Goal: Communication & Community: Answer question/provide support

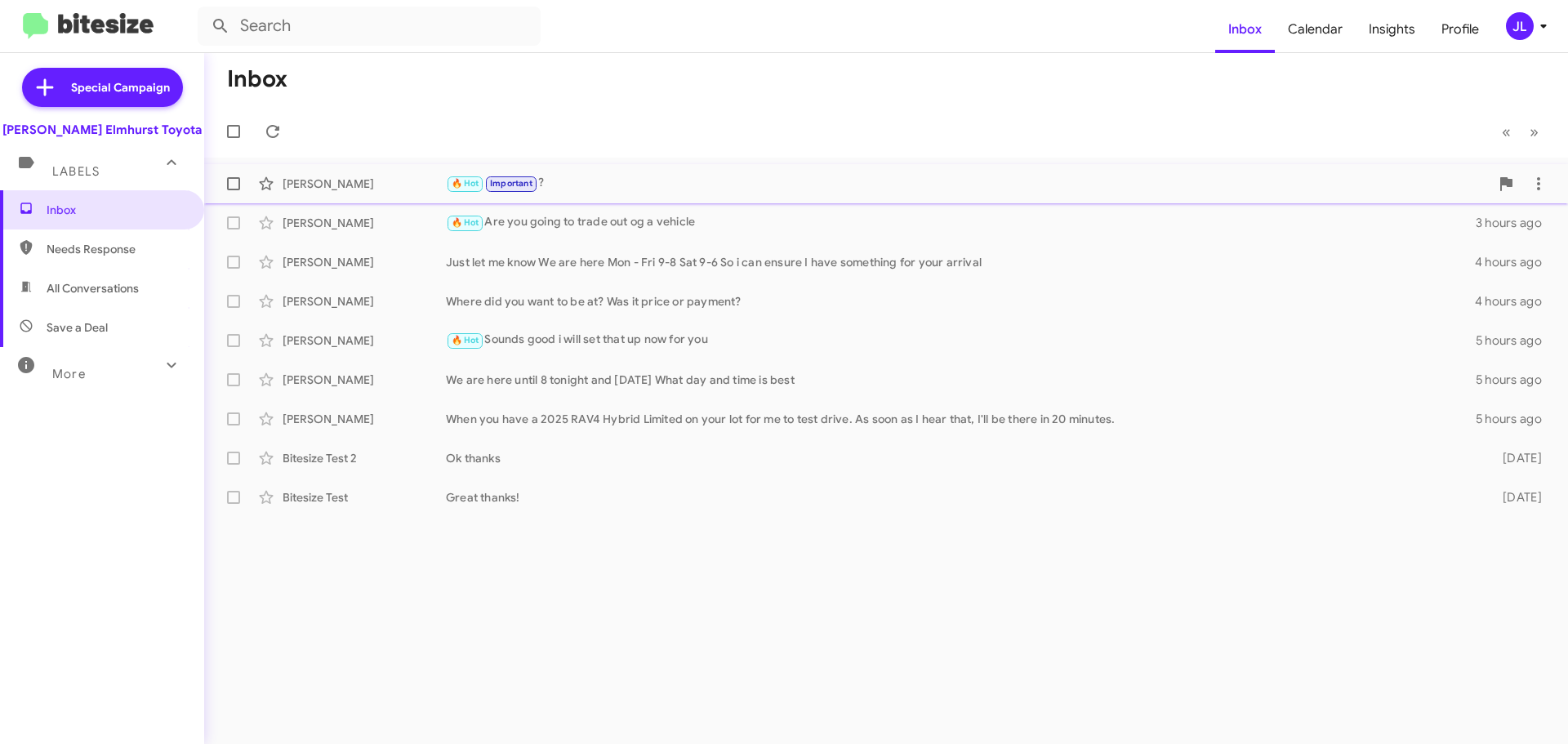
click at [586, 178] on div "🔥 Hot Important ?" at bounding box center [967, 183] width 1043 height 19
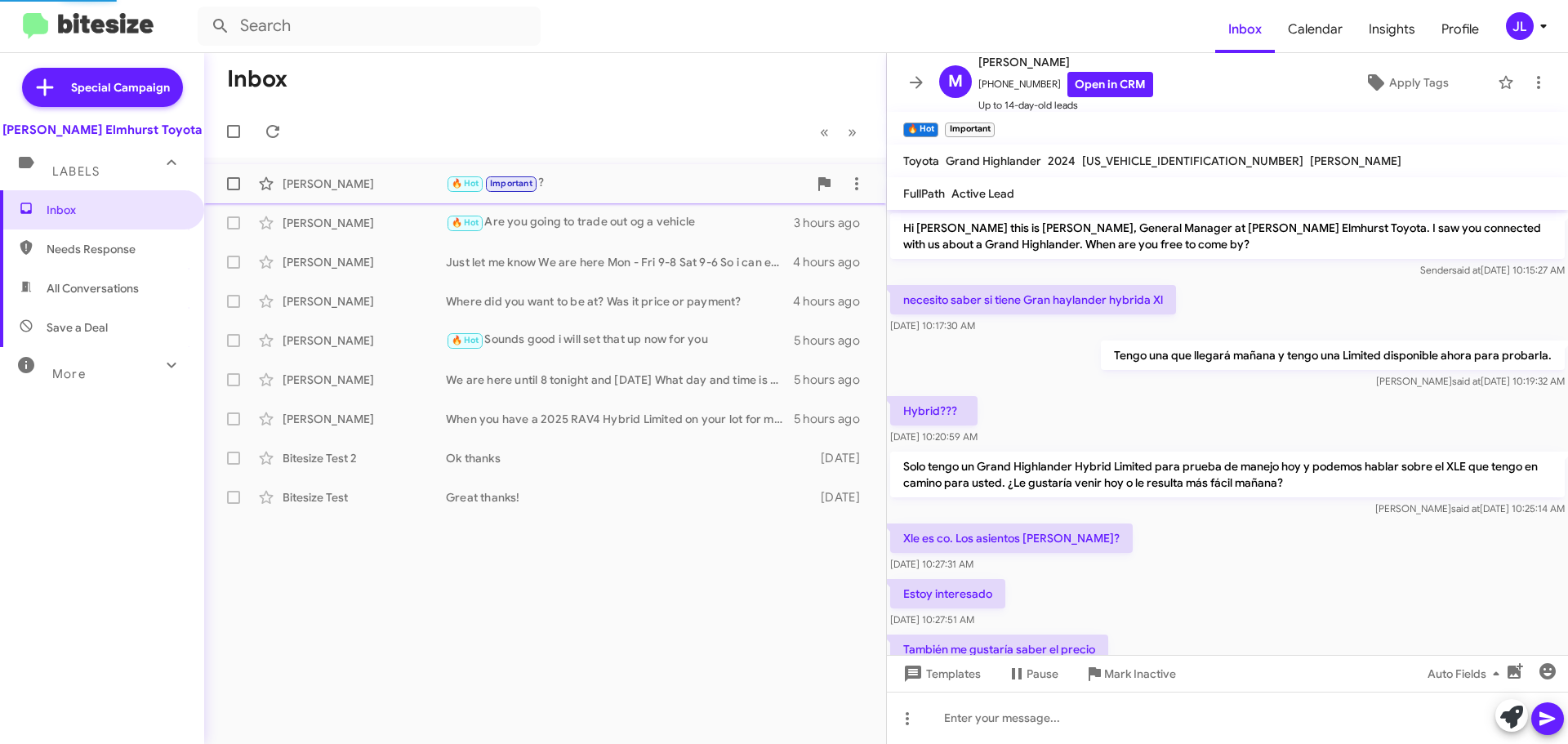
scroll to position [705, 0]
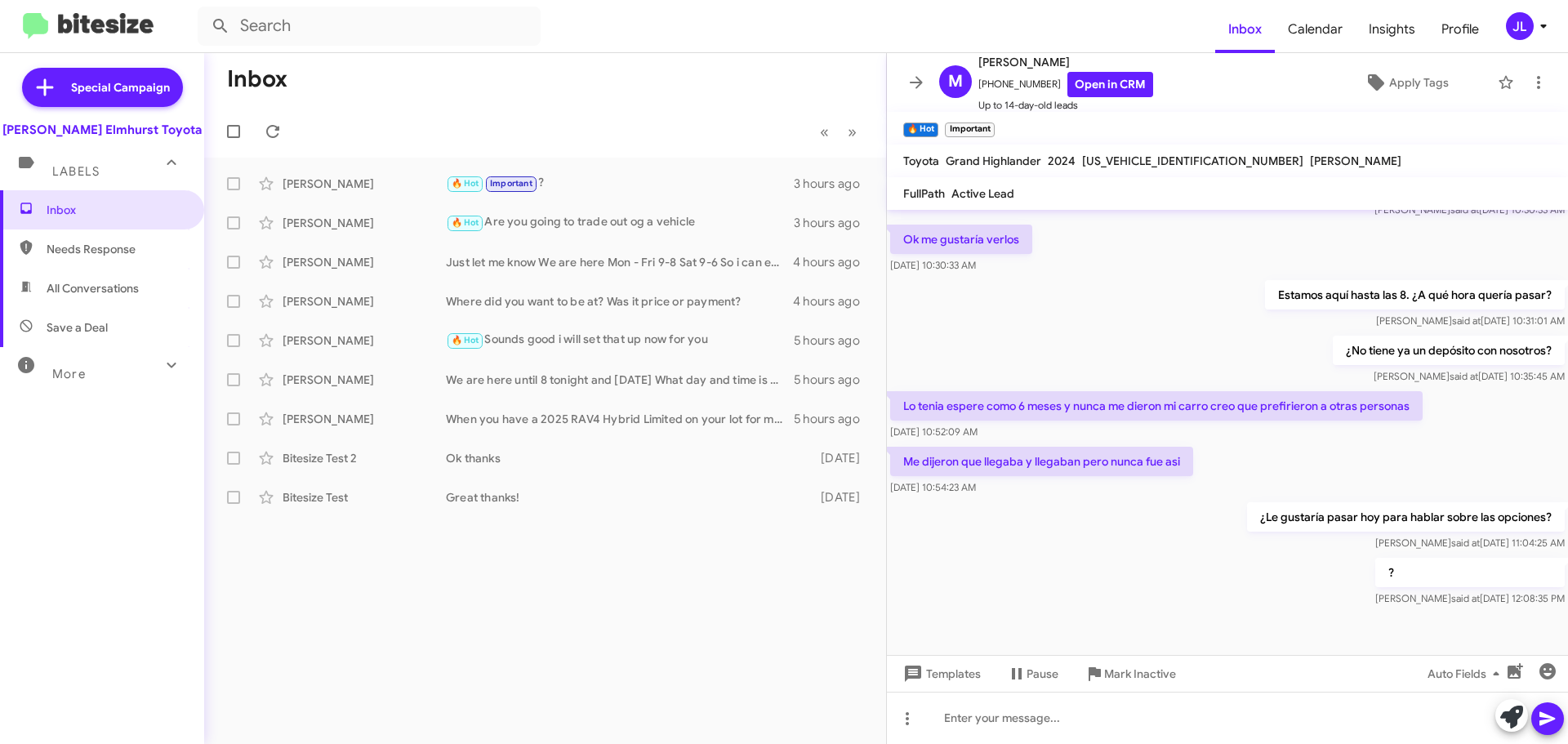
click at [104, 251] on span "Needs Response" at bounding box center [115, 249] width 139 height 17
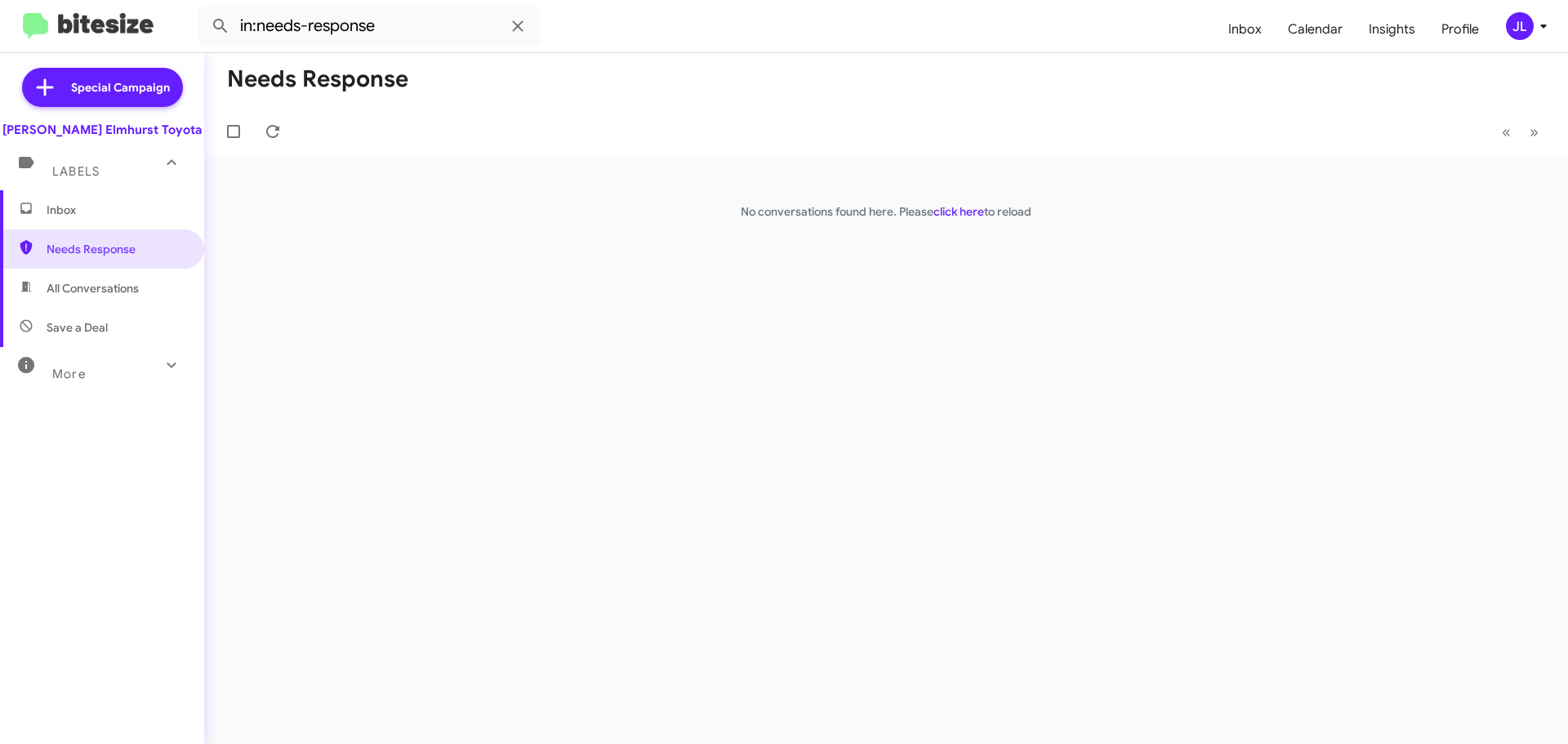
click at [110, 282] on span "All Conversations" at bounding box center [93, 288] width 93 height 17
type input "in:all-conversations"
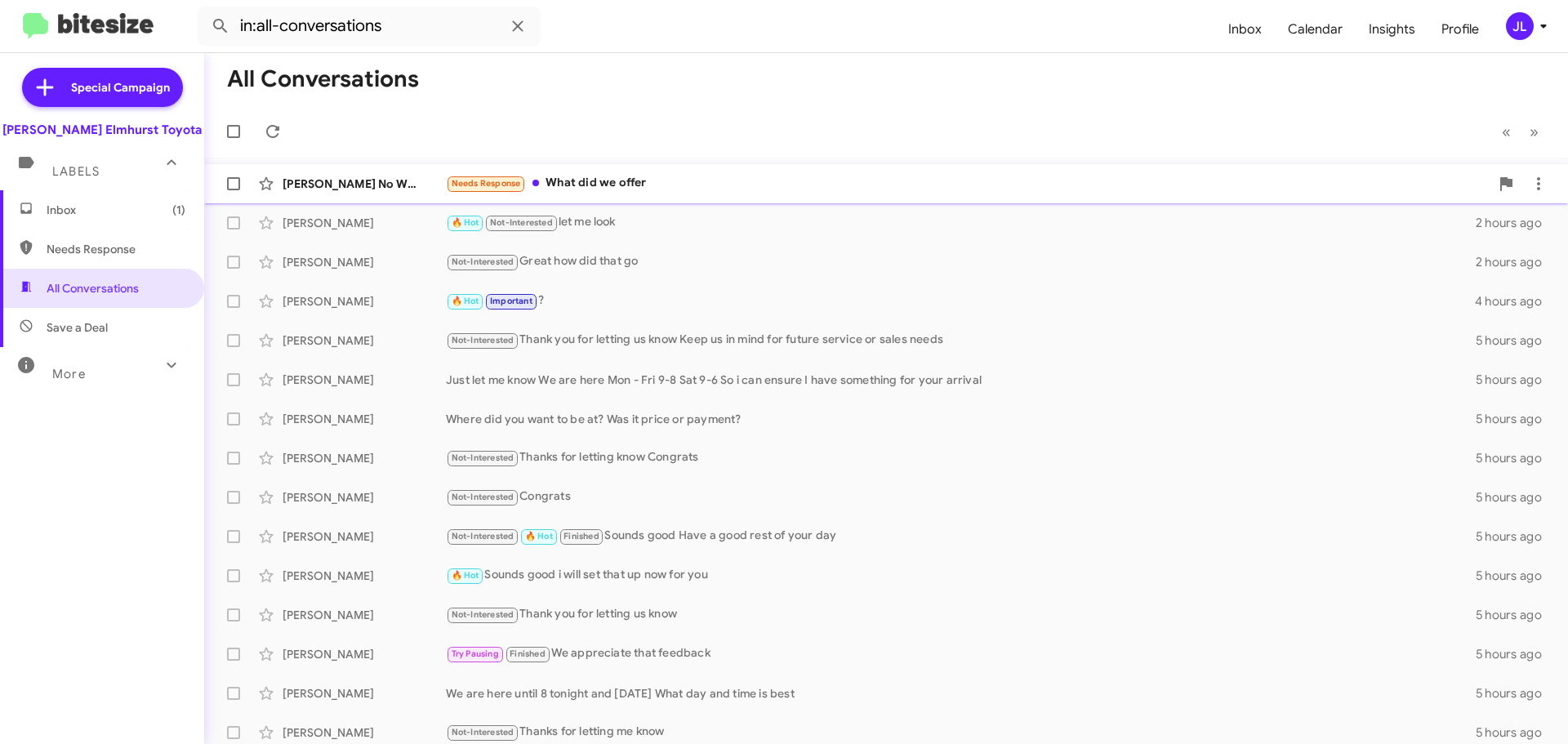
click at [661, 180] on div "Needs Response What did we offer" at bounding box center [967, 183] width 1043 height 19
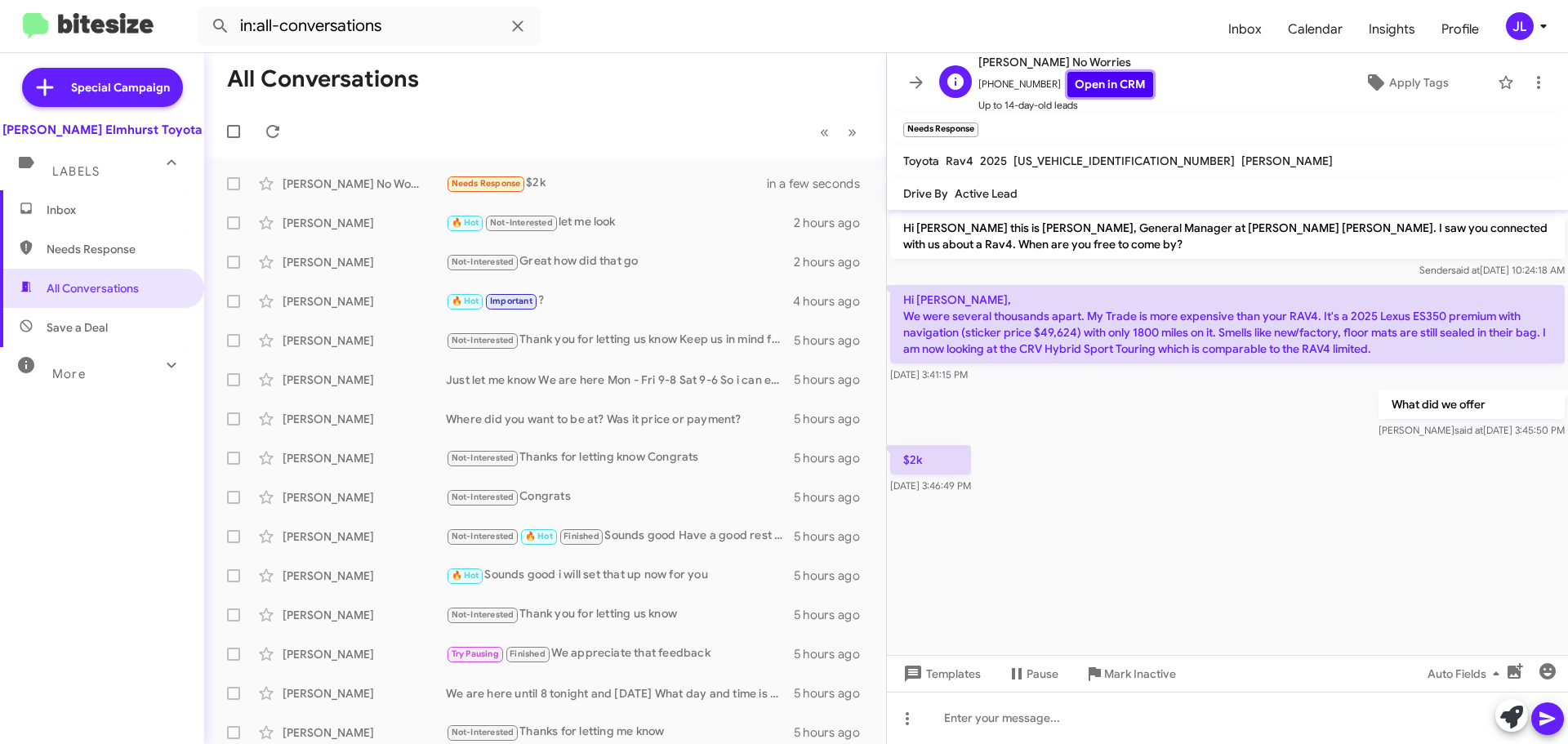
click at [1097, 81] on link "Open in CRM" at bounding box center [1109, 85] width 86 height 26
click at [1091, 88] on link "Open in CRM" at bounding box center [1109, 85] width 86 height 26
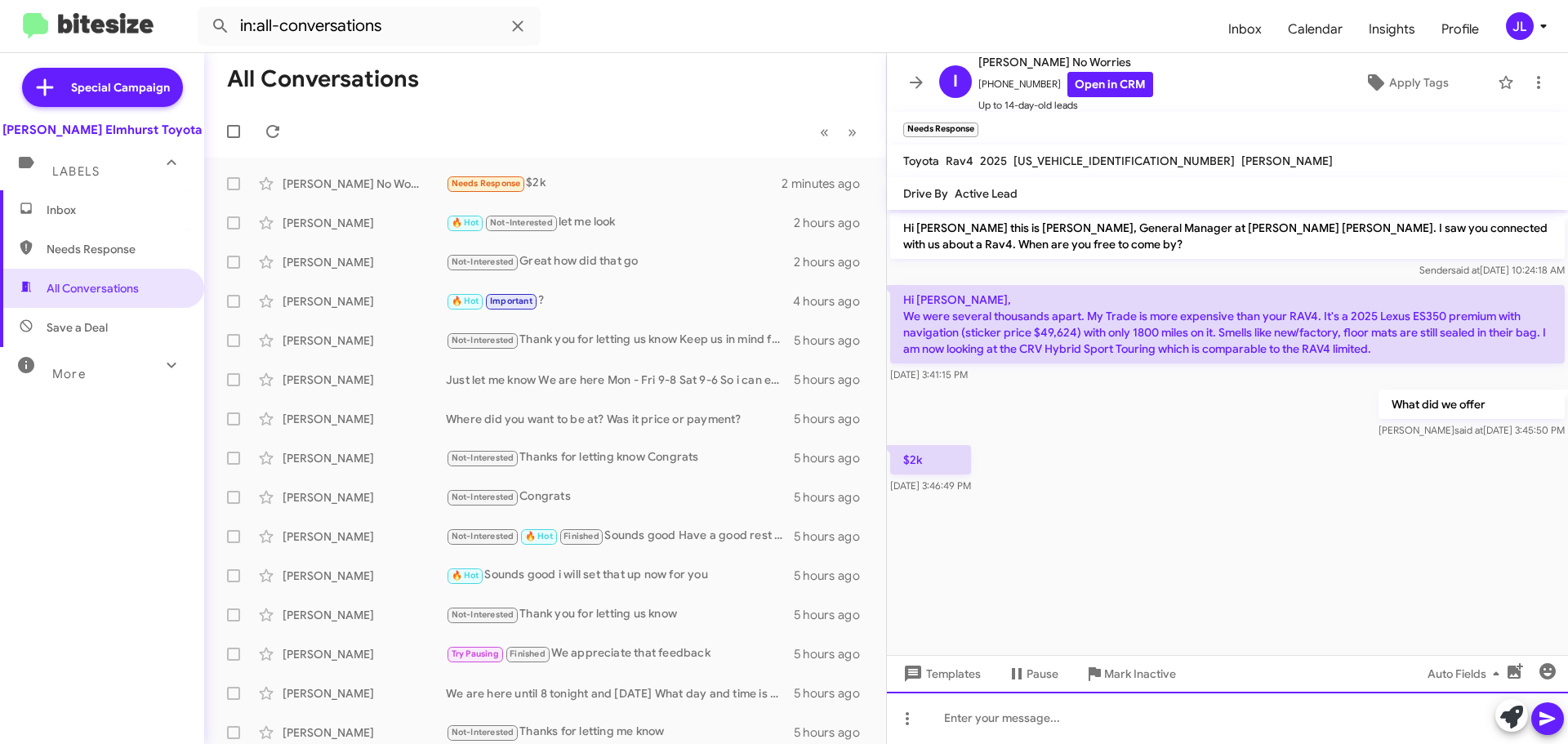
click at [974, 719] on div at bounding box center [1227, 717] width 681 height 52
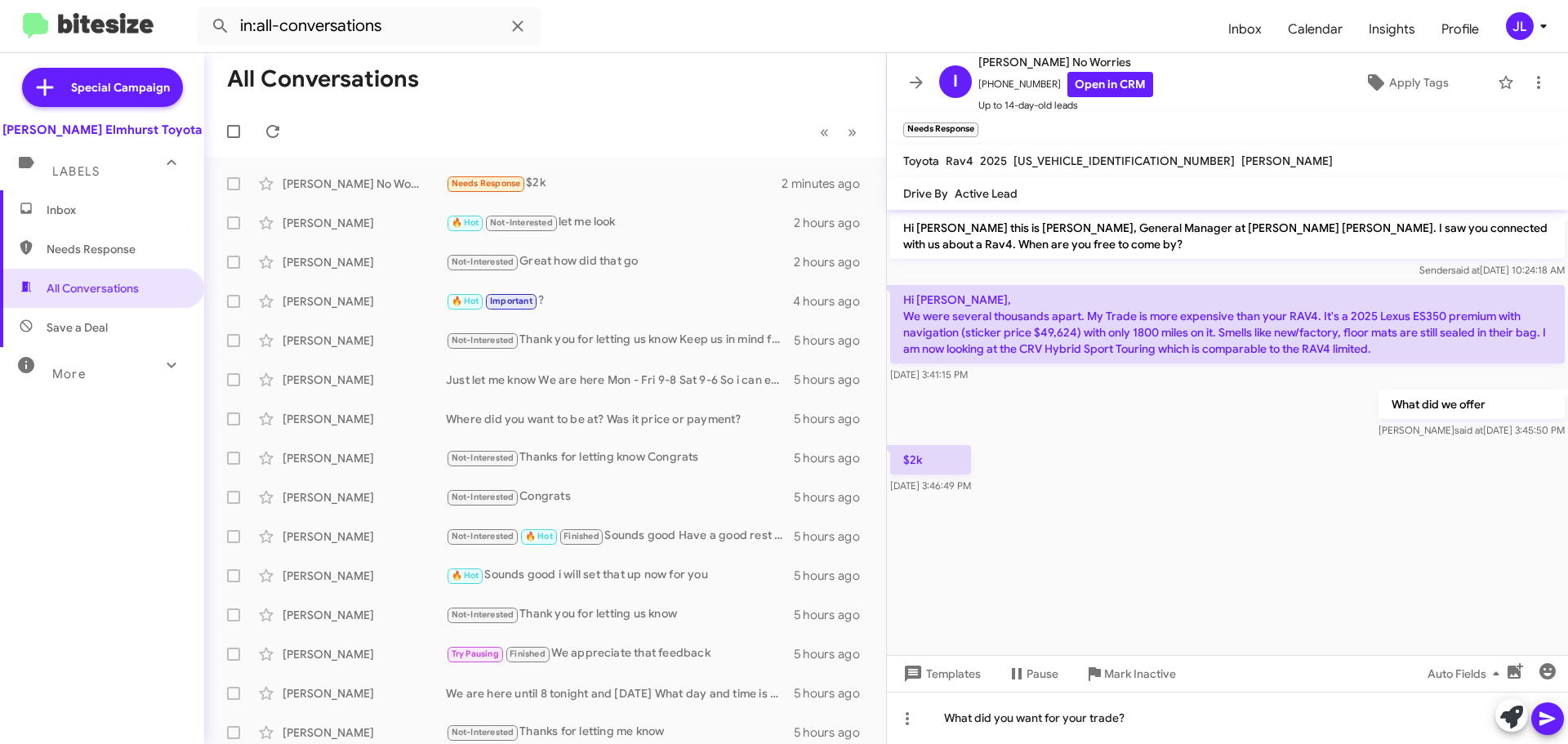
click at [1553, 716] on icon at bounding box center [1547, 719] width 20 height 20
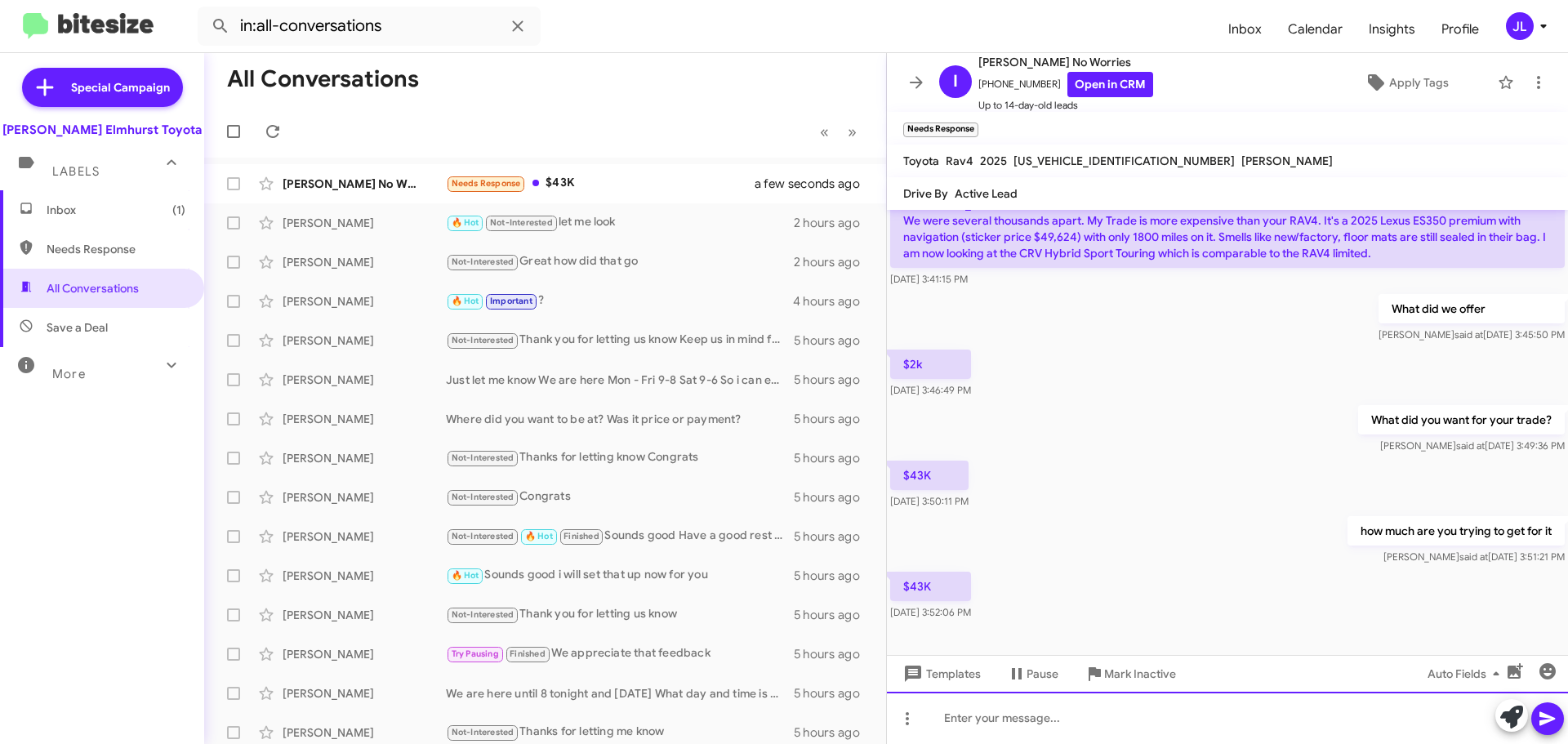
scroll to position [98, 0]
click at [1002, 714] on div at bounding box center [1227, 717] width 681 height 52
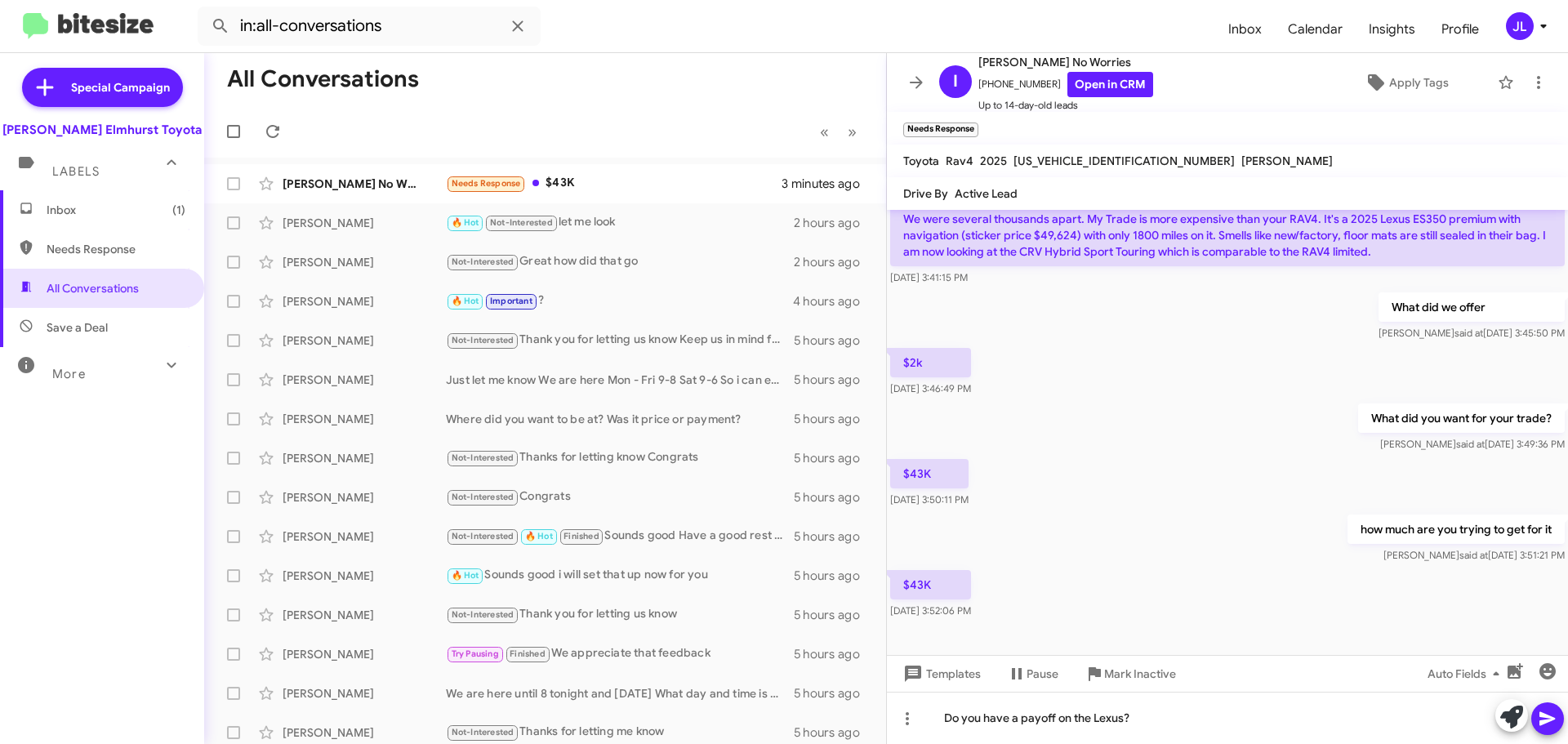
click at [1554, 711] on icon at bounding box center [1547, 719] width 20 height 20
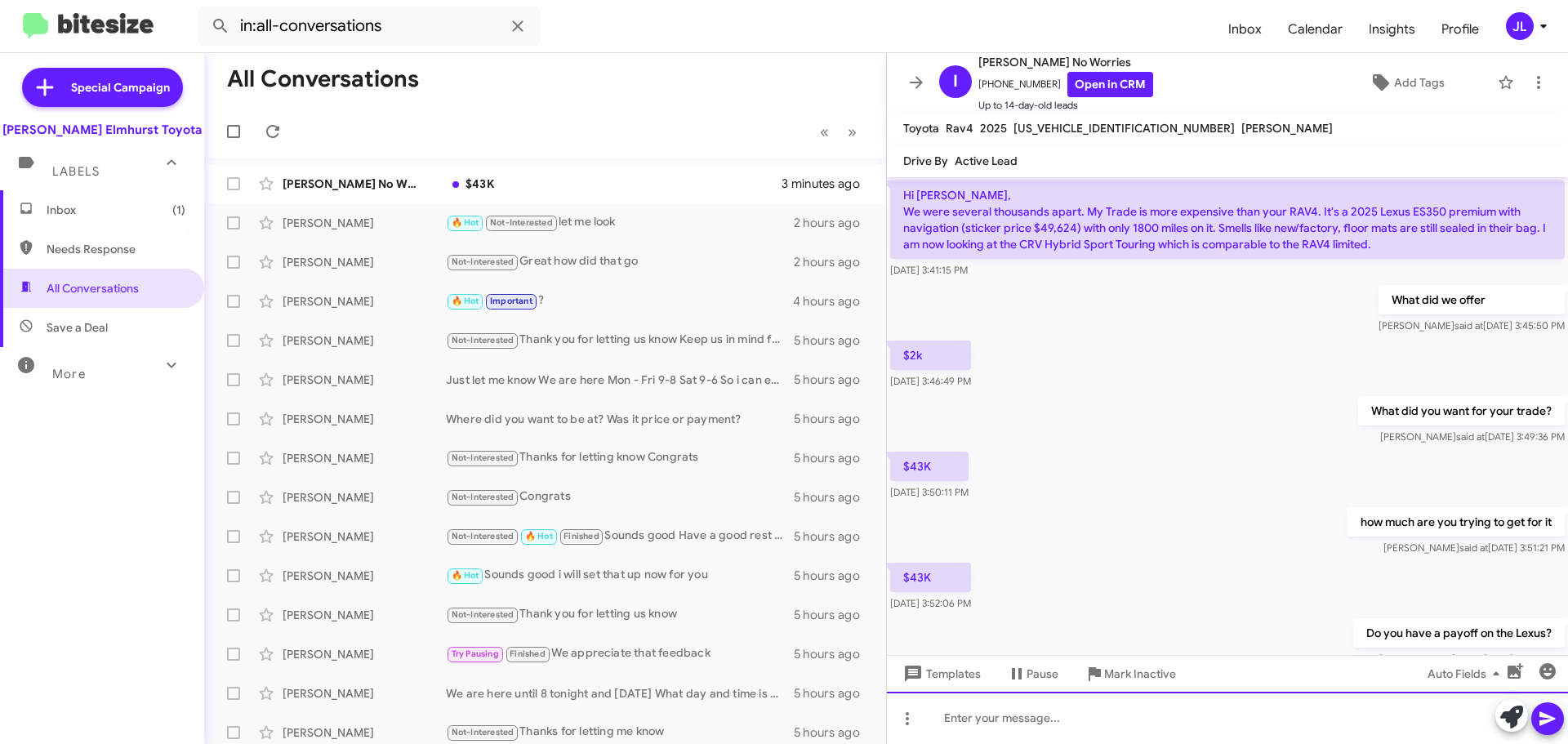
scroll to position [124, 0]
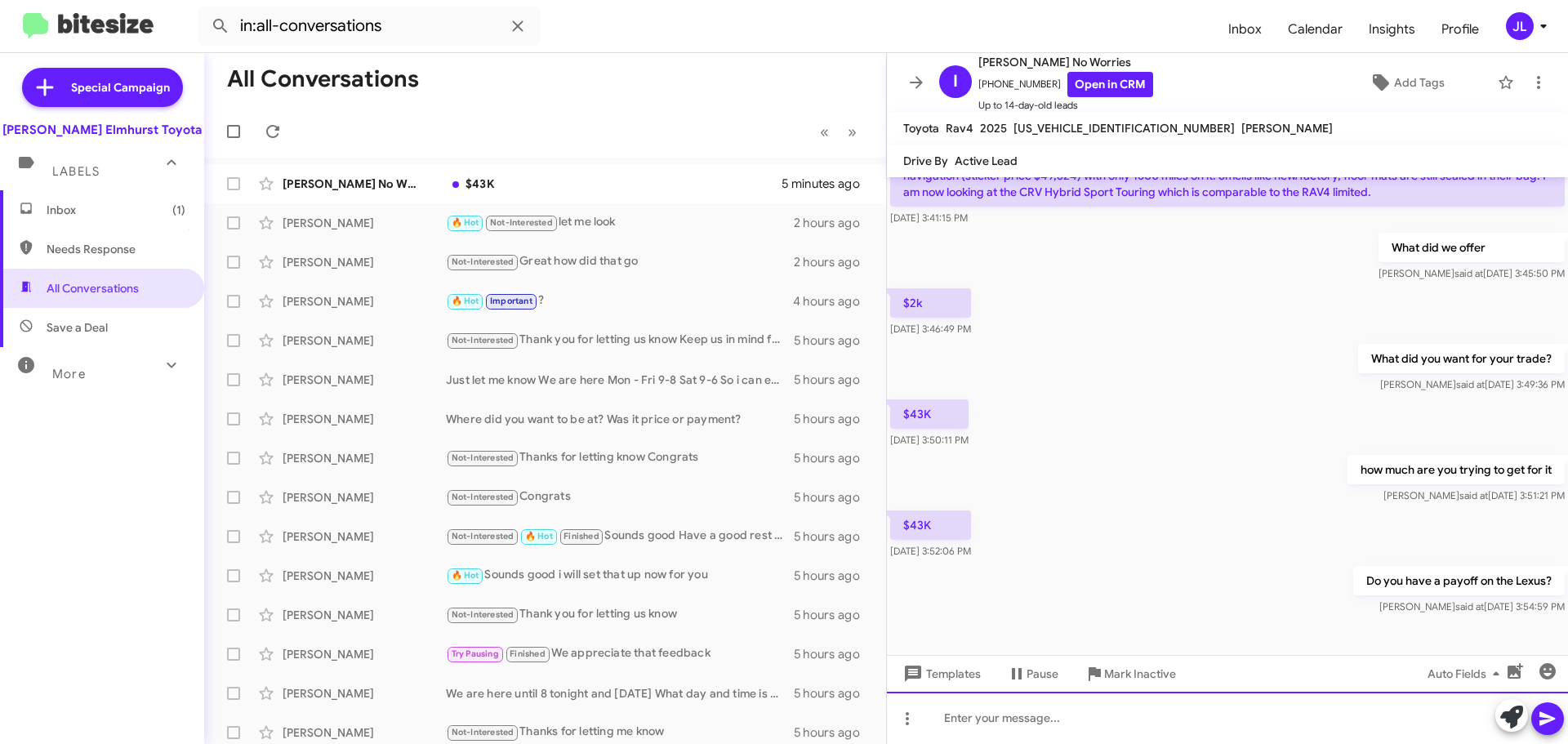
click at [1070, 721] on div at bounding box center [1227, 717] width 681 height 52
click at [1087, 724] on div "So. I'm talking to [PERSON_NAME] and she said you wanted to be at 5K" at bounding box center [1227, 717] width 681 height 52
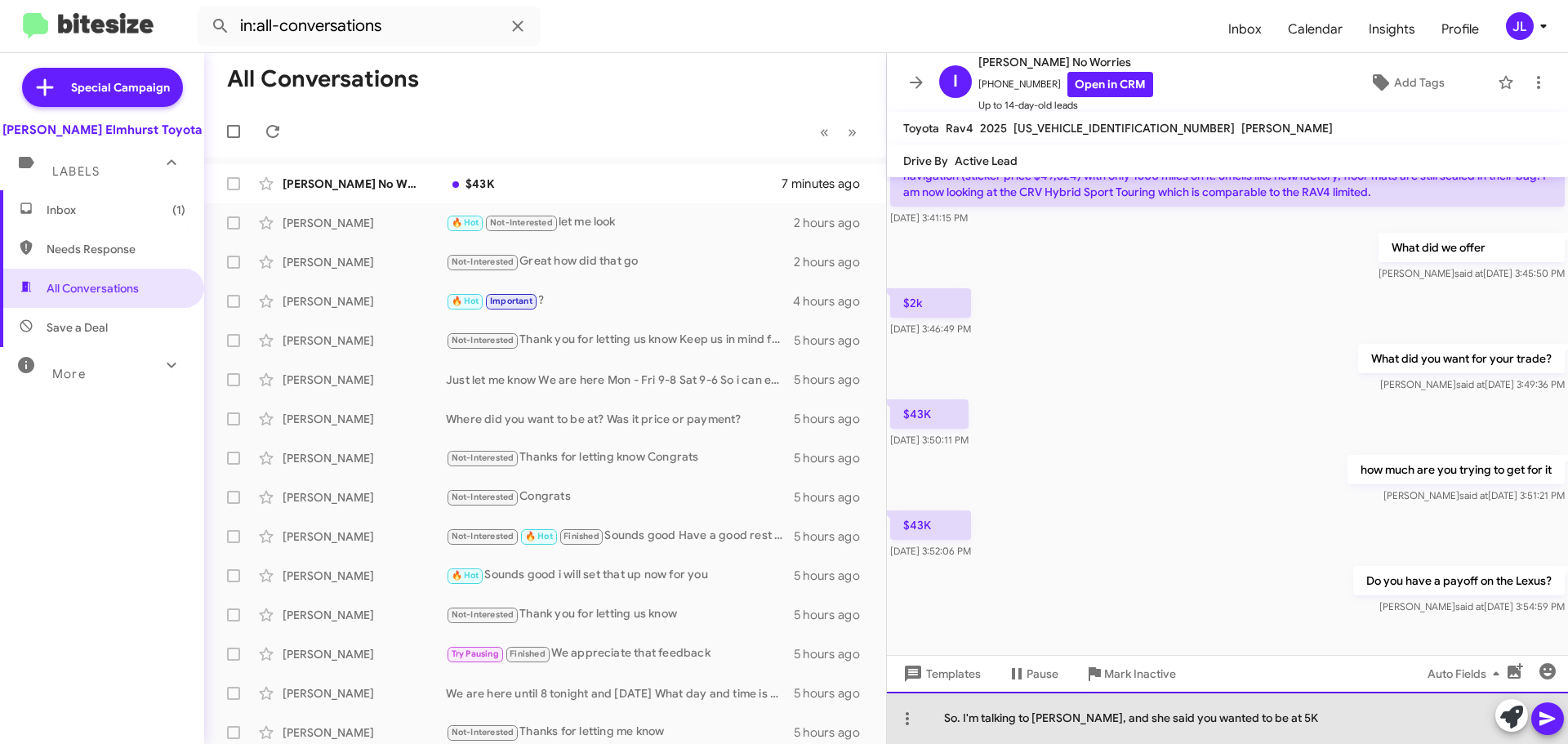
click at [1269, 718] on div "So. I'm talking to [PERSON_NAME], and she said you wanted to be at 5K" at bounding box center [1227, 717] width 681 height 52
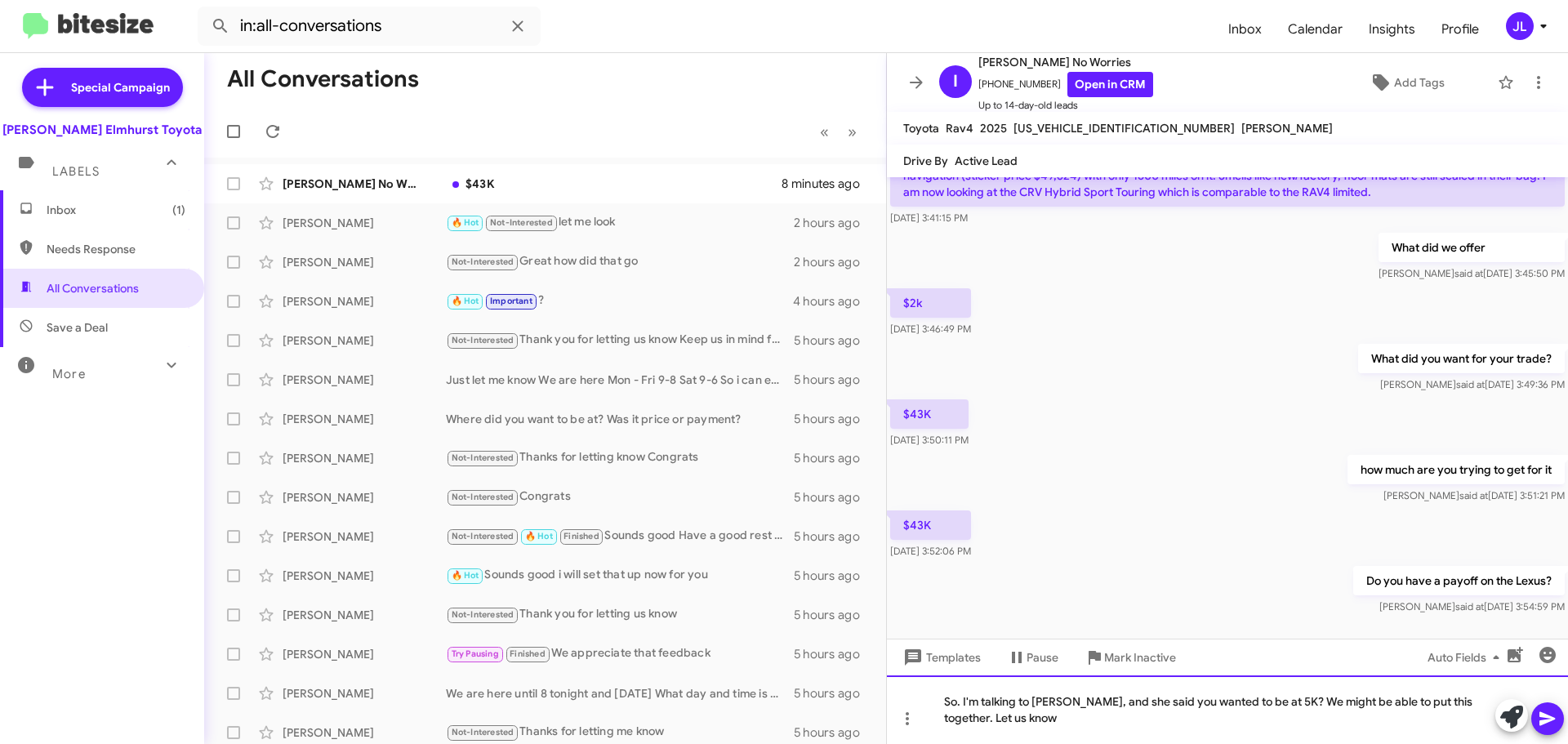
click at [1129, 729] on div "So. I'm talking to [PERSON_NAME], and she said you wanted to be at 5K? We might…" at bounding box center [1227, 710] width 681 height 69
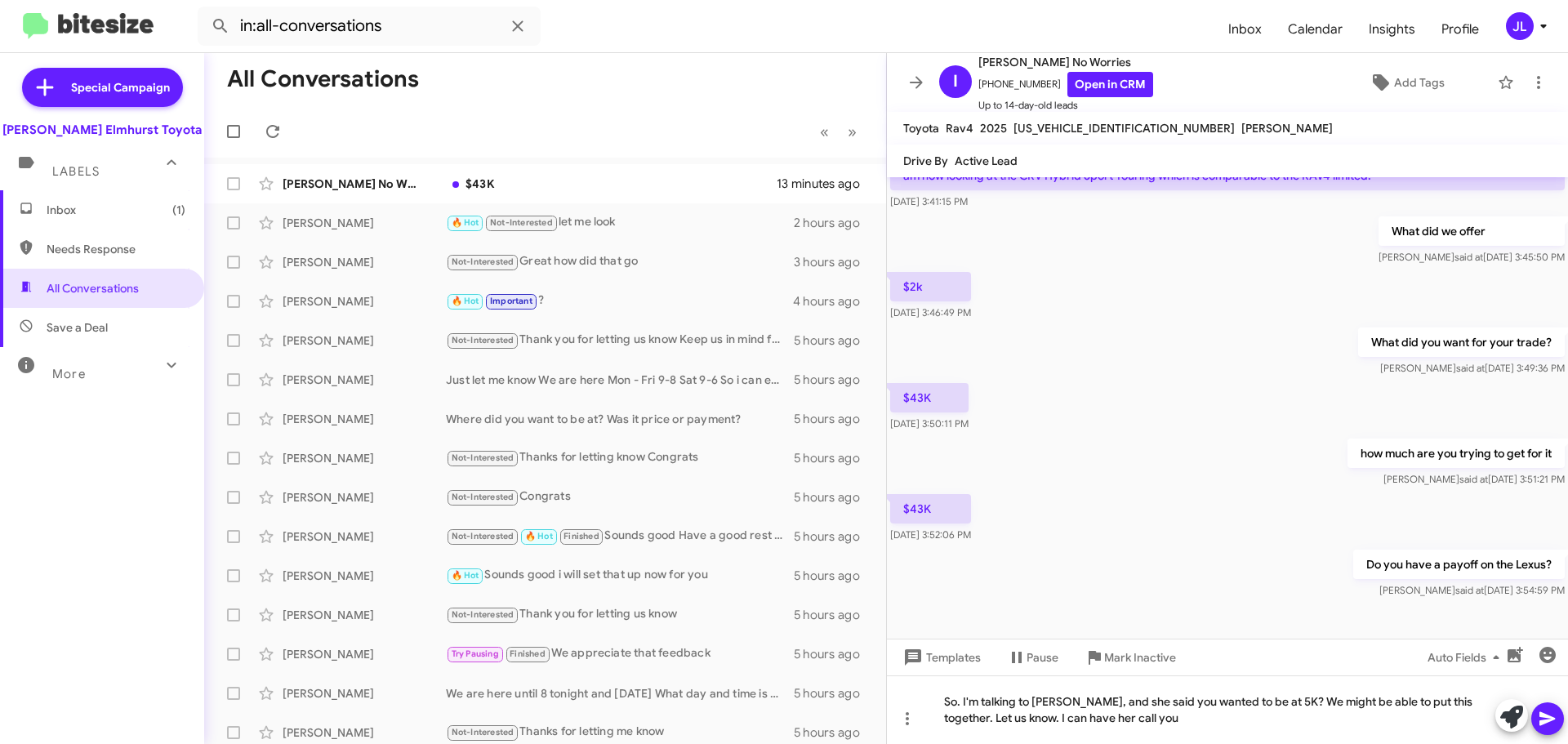
click at [1544, 710] on icon at bounding box center [1547, 719] width 20 height 20
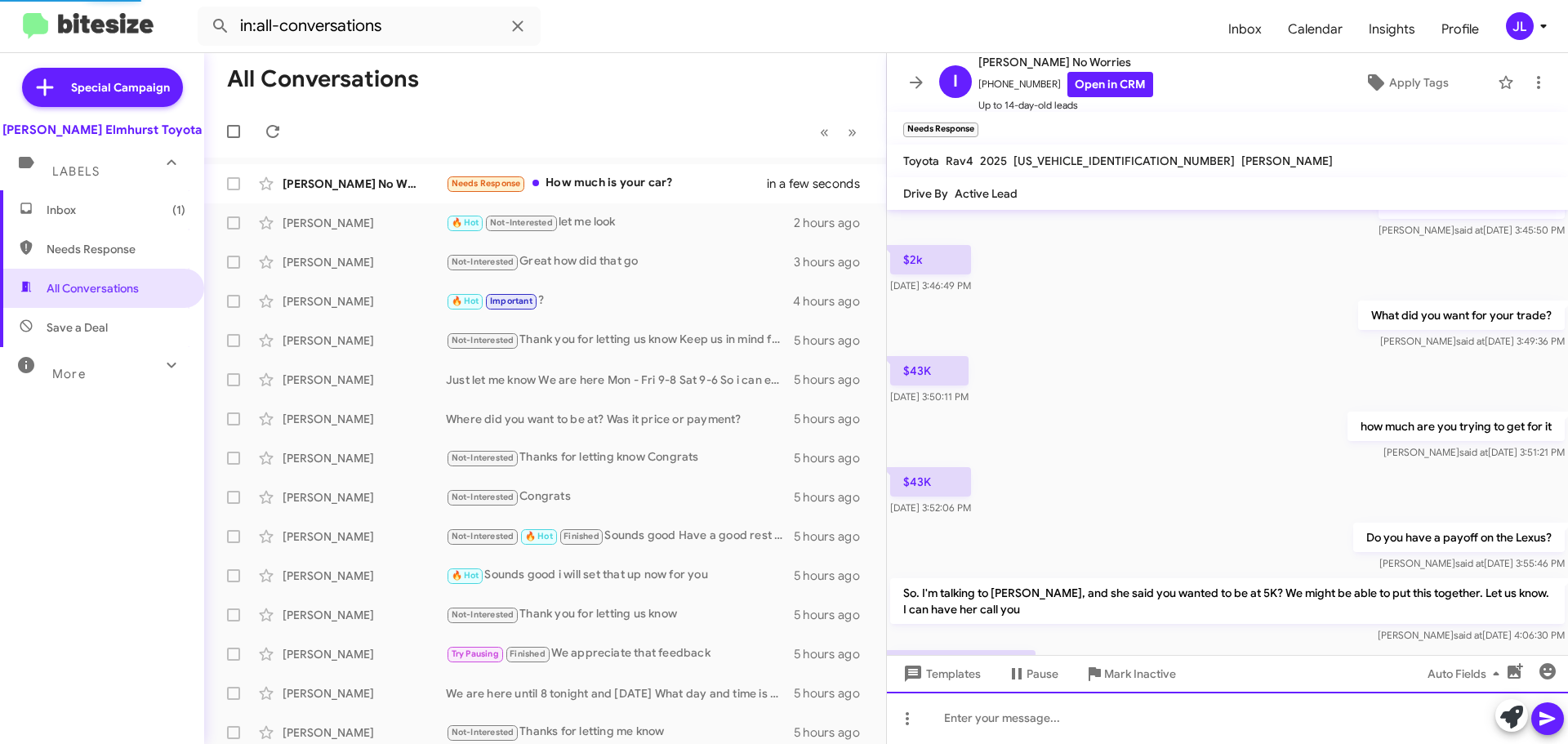
scroll to position [0, 0]
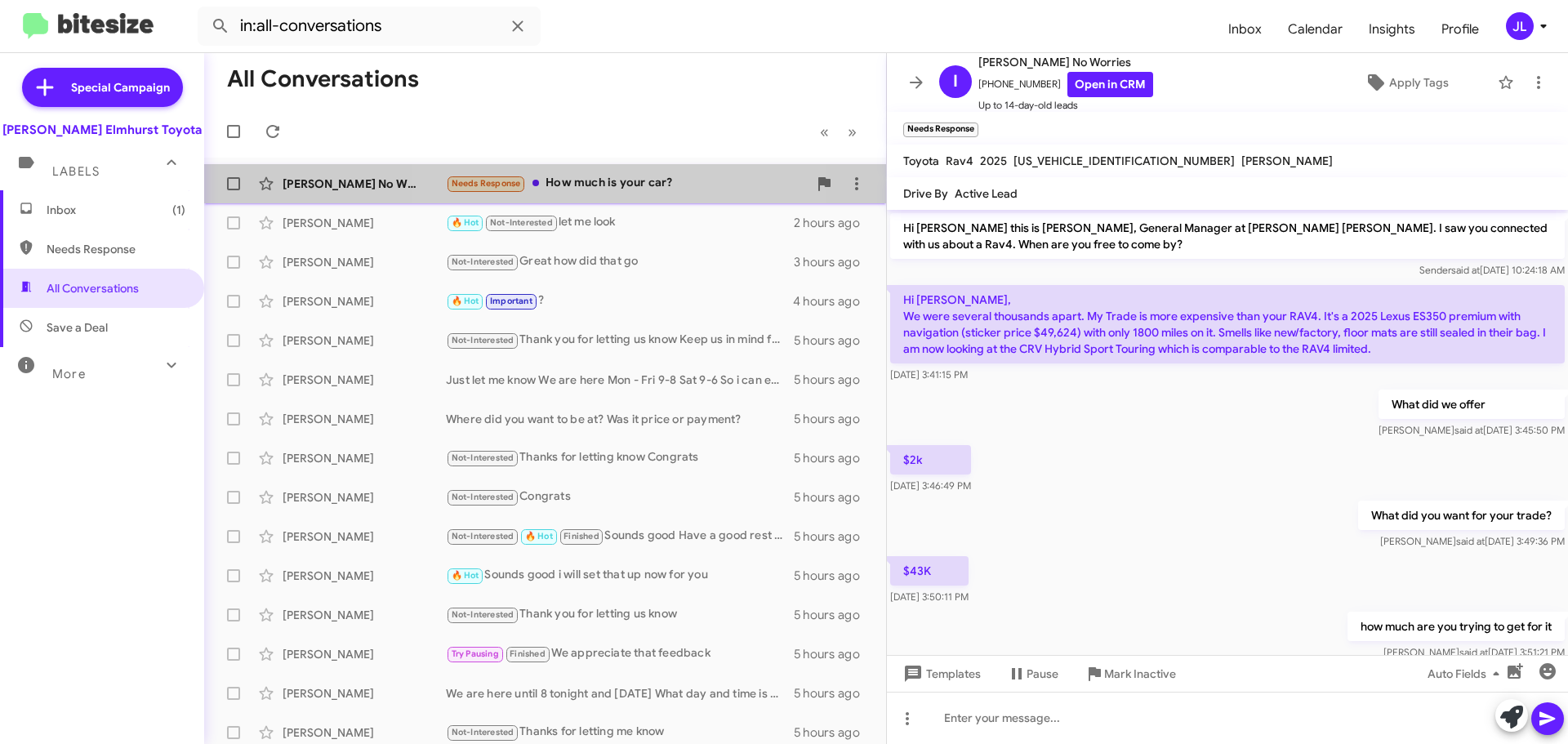
click at [568, 183] on div "Needs Response How much is your car?" at bounding box center [626, 183] width 362 height 19
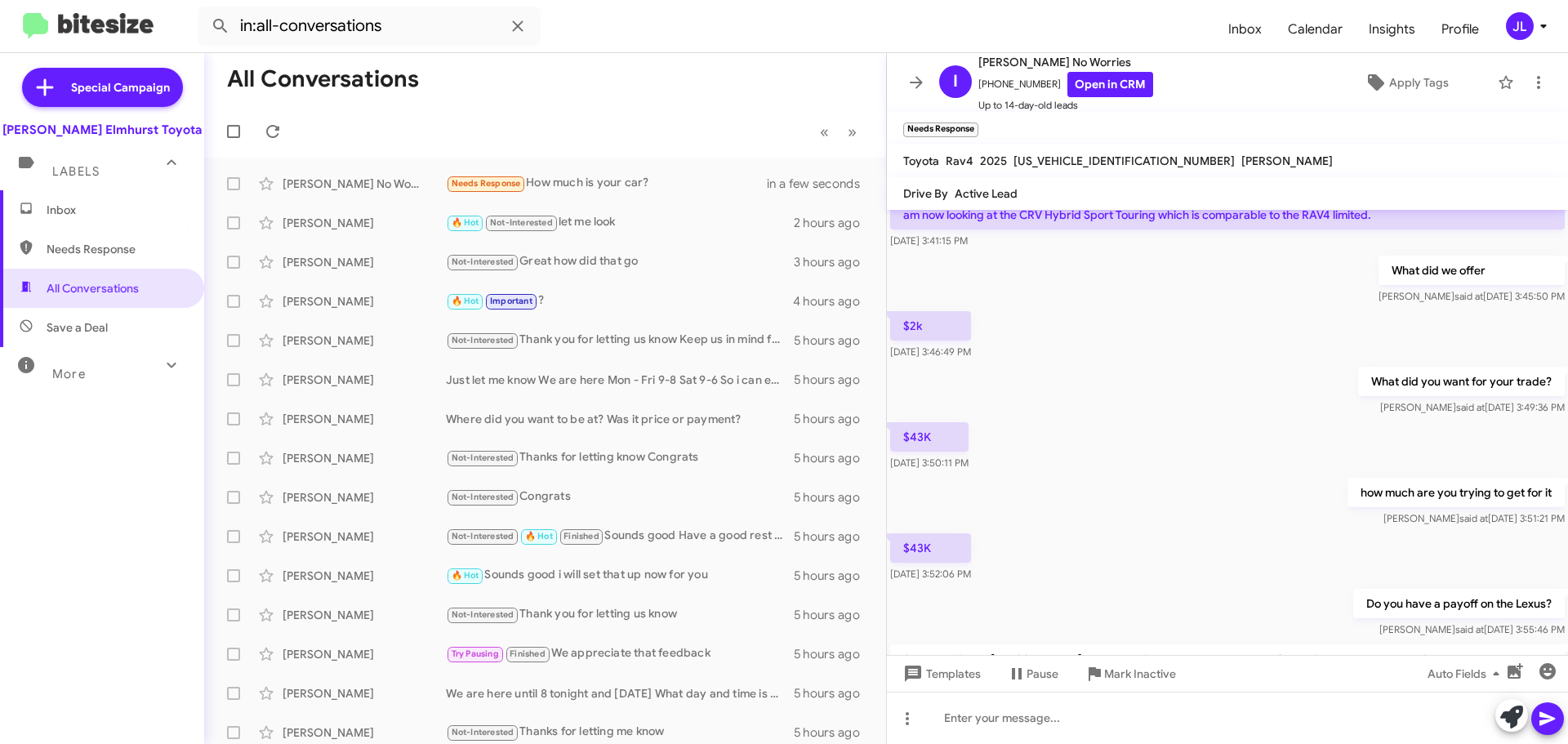
scroll to position [292, 0]
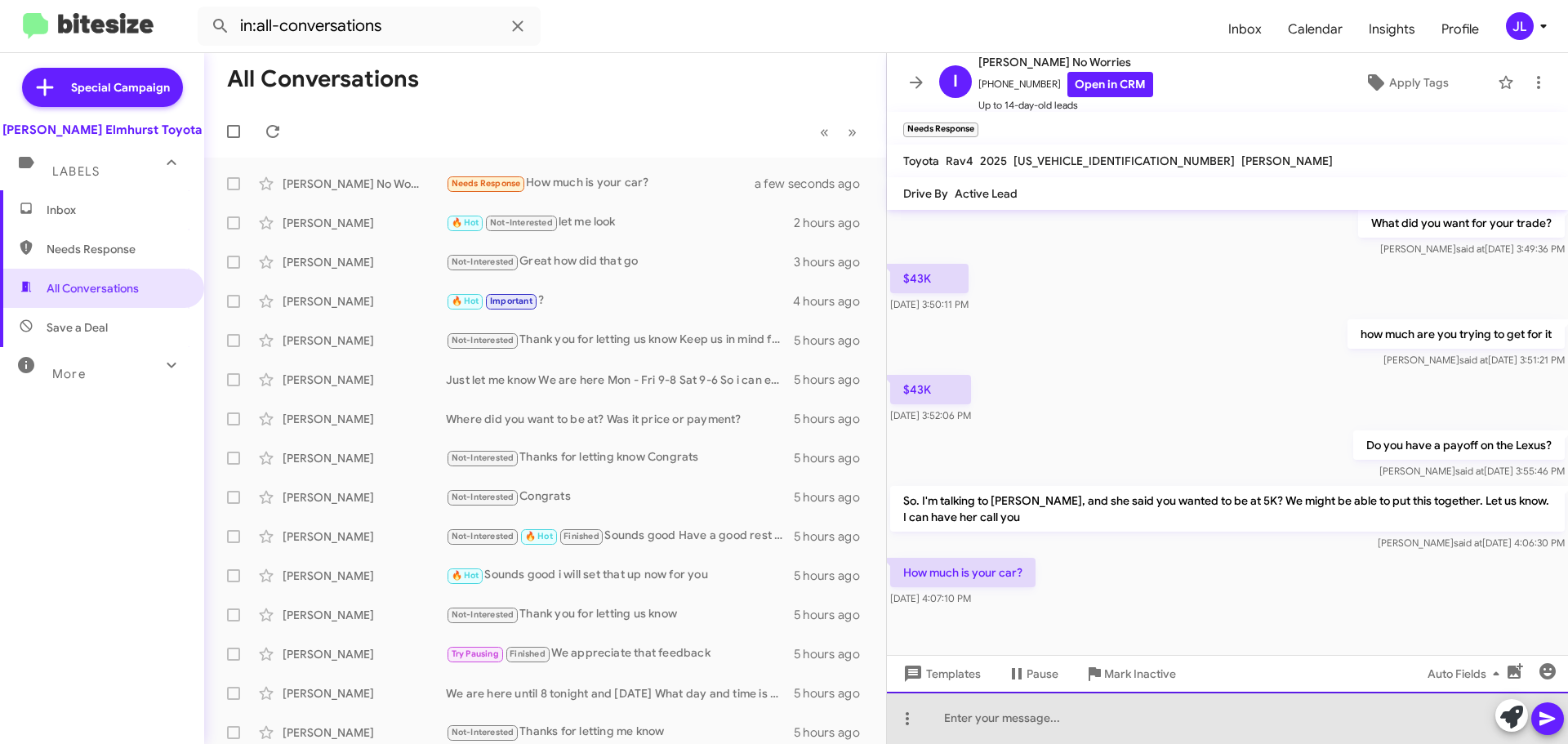
click at [1020, 724] on div at bounding box center [1227, 717] width 681 height 52
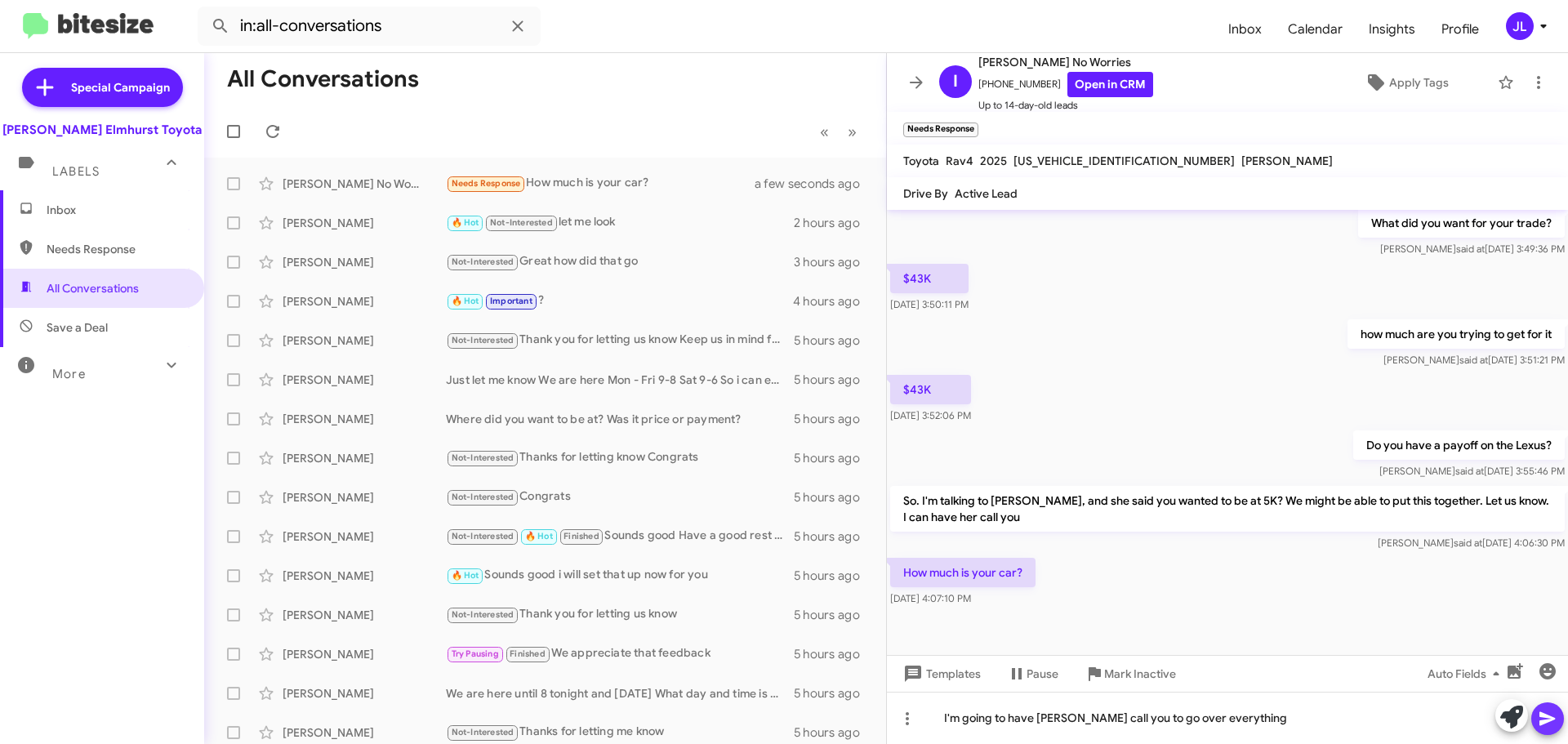
click at [1551, 718] on icon at bounding box center [1547, 719] width 16 height 14
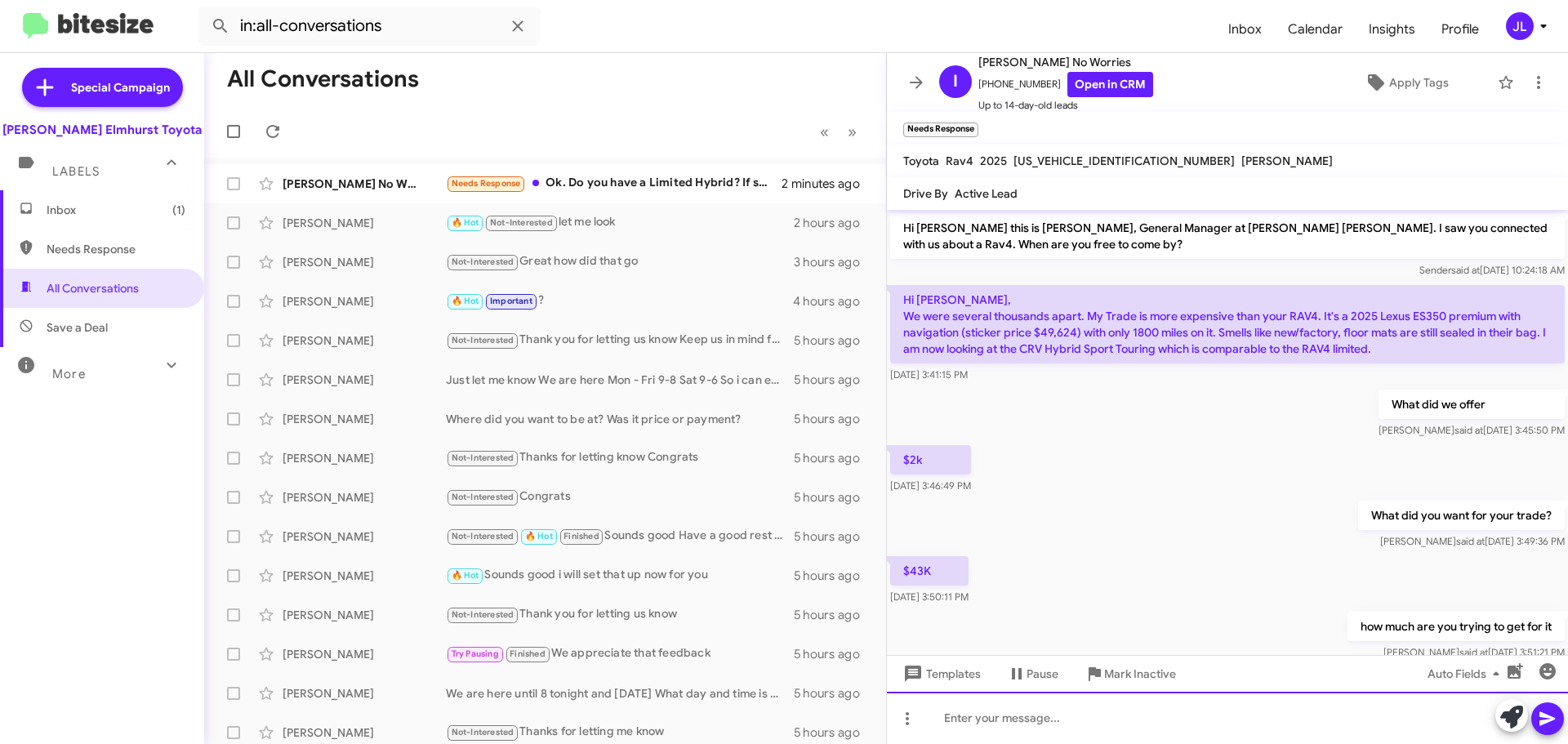
scroll to position [428, 0]
